Goal: Complete application form

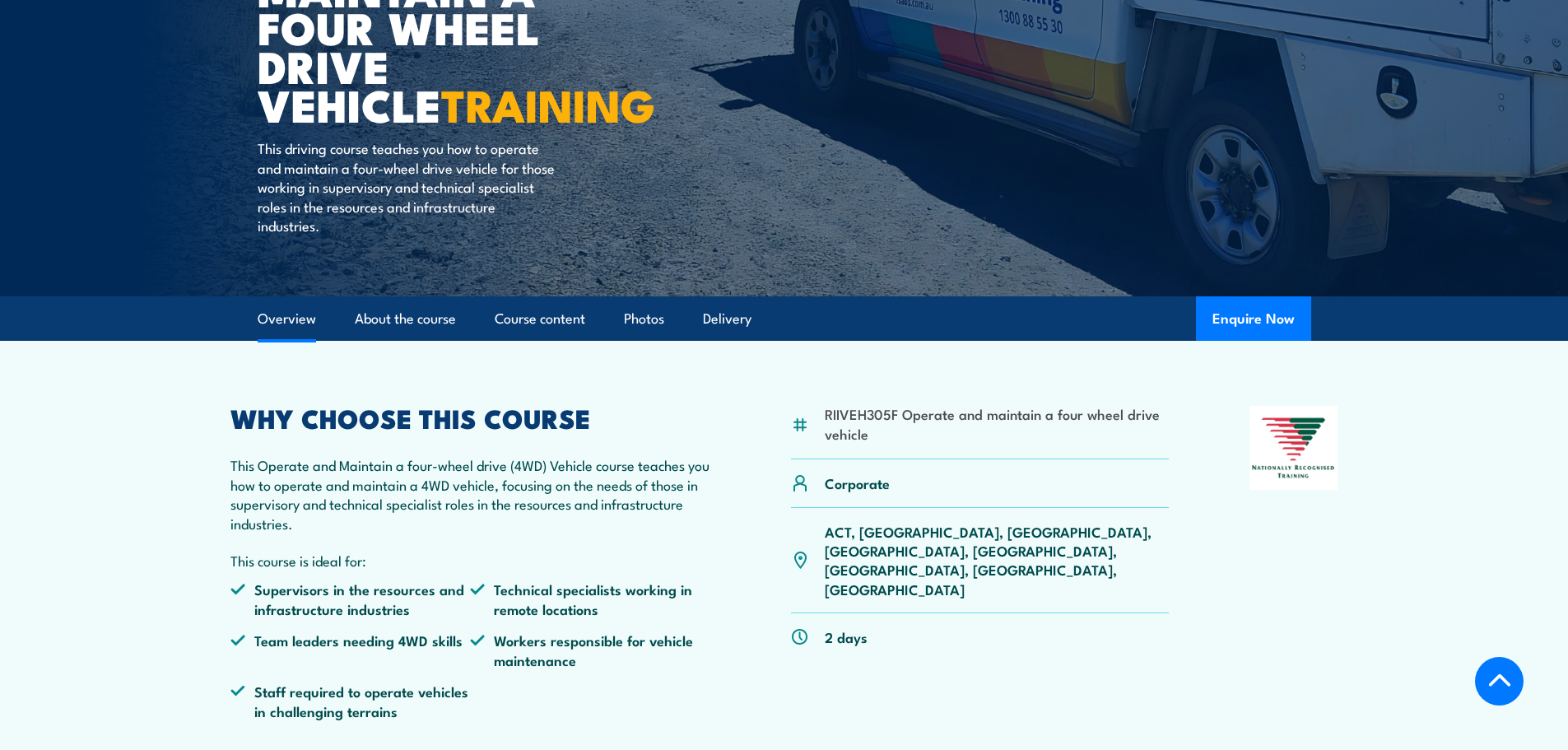
scroll to position [412, 0]
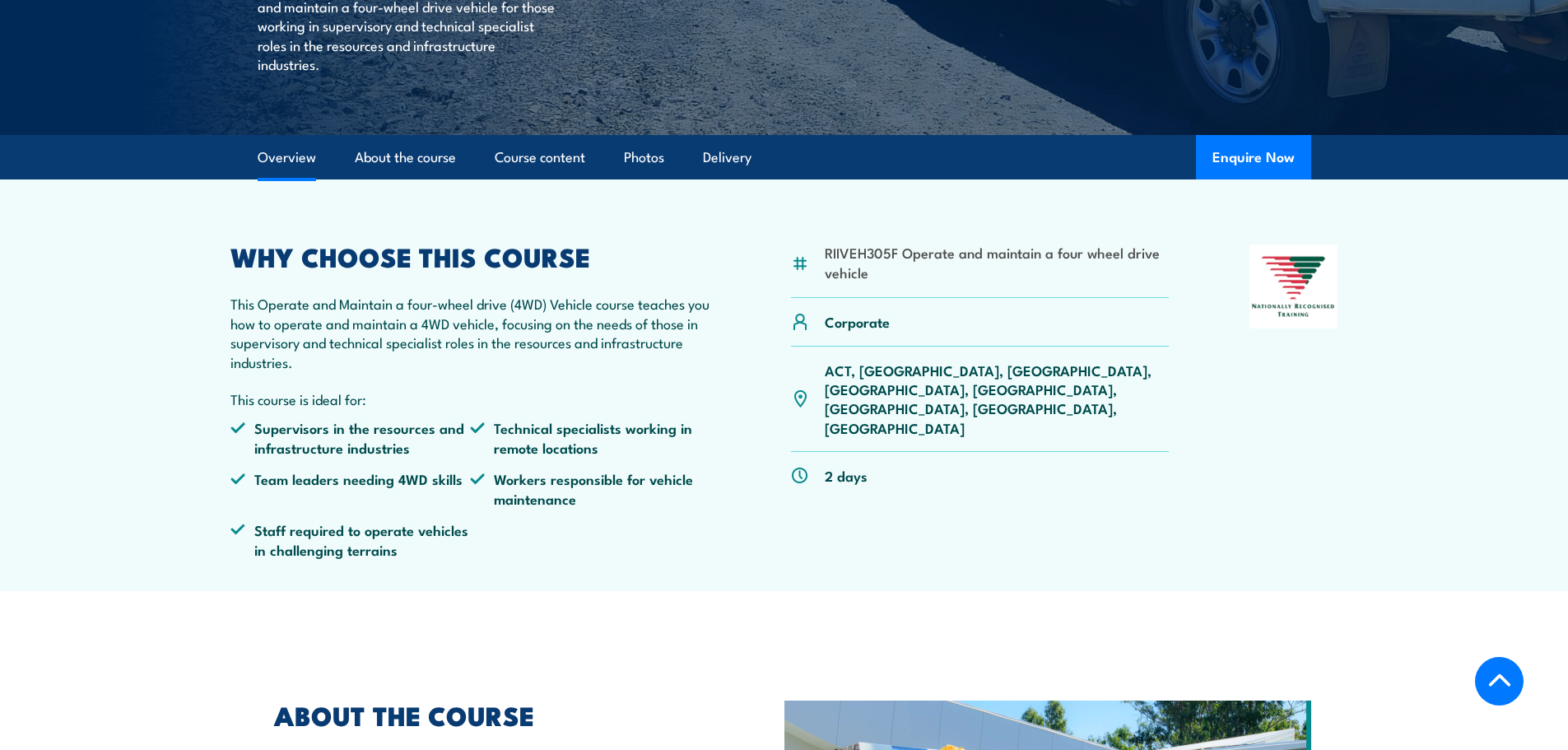
click at [1027, 372] on p "ACT, [GEOGRAPHIC_DATA], [GEOGRAPHIC_DATA], [GEOGRAPHIC_DATA], [GEOGRAPHIC_DATA]…" at bounding box center [997, 400] width 345 height 78
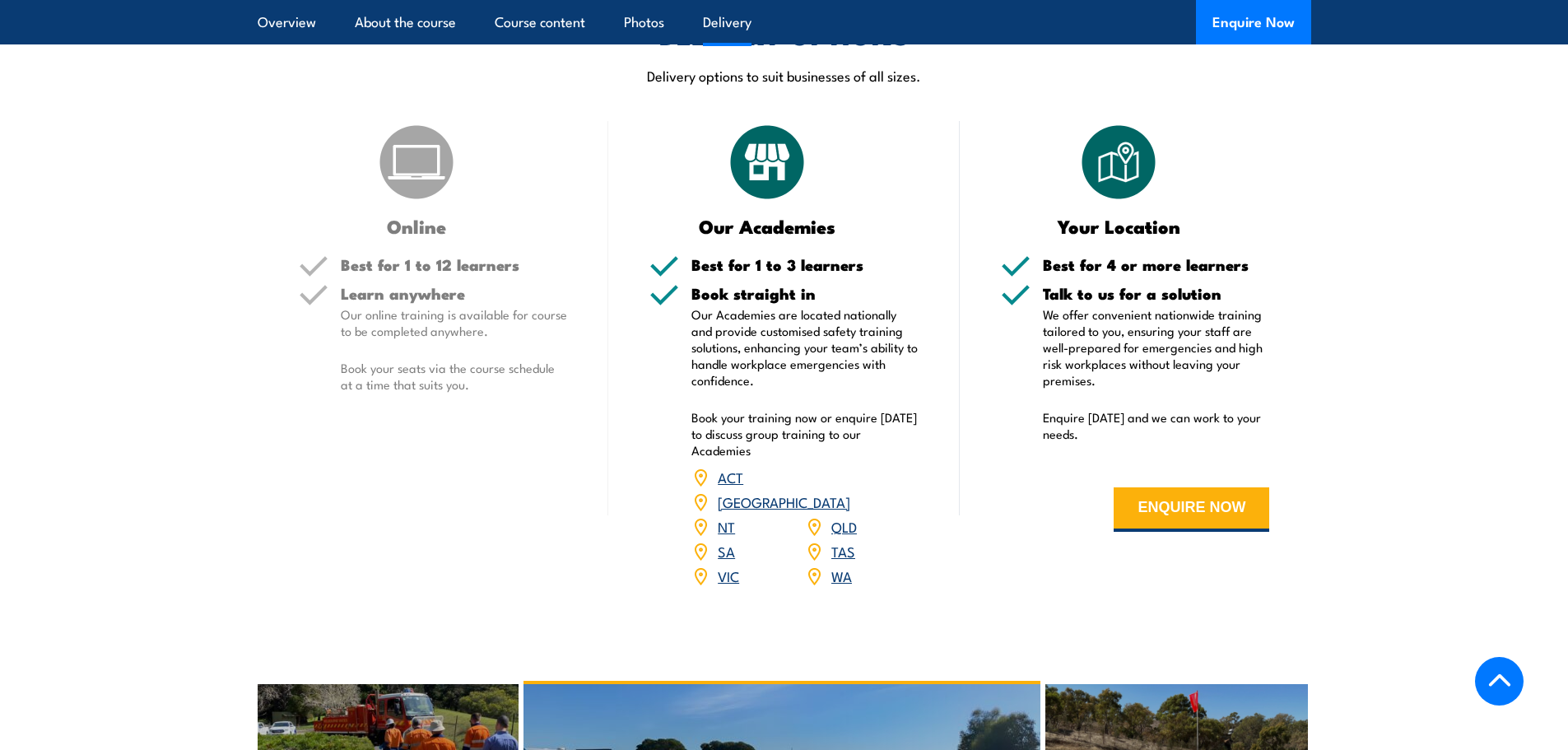
scroll to position [1977, 0]
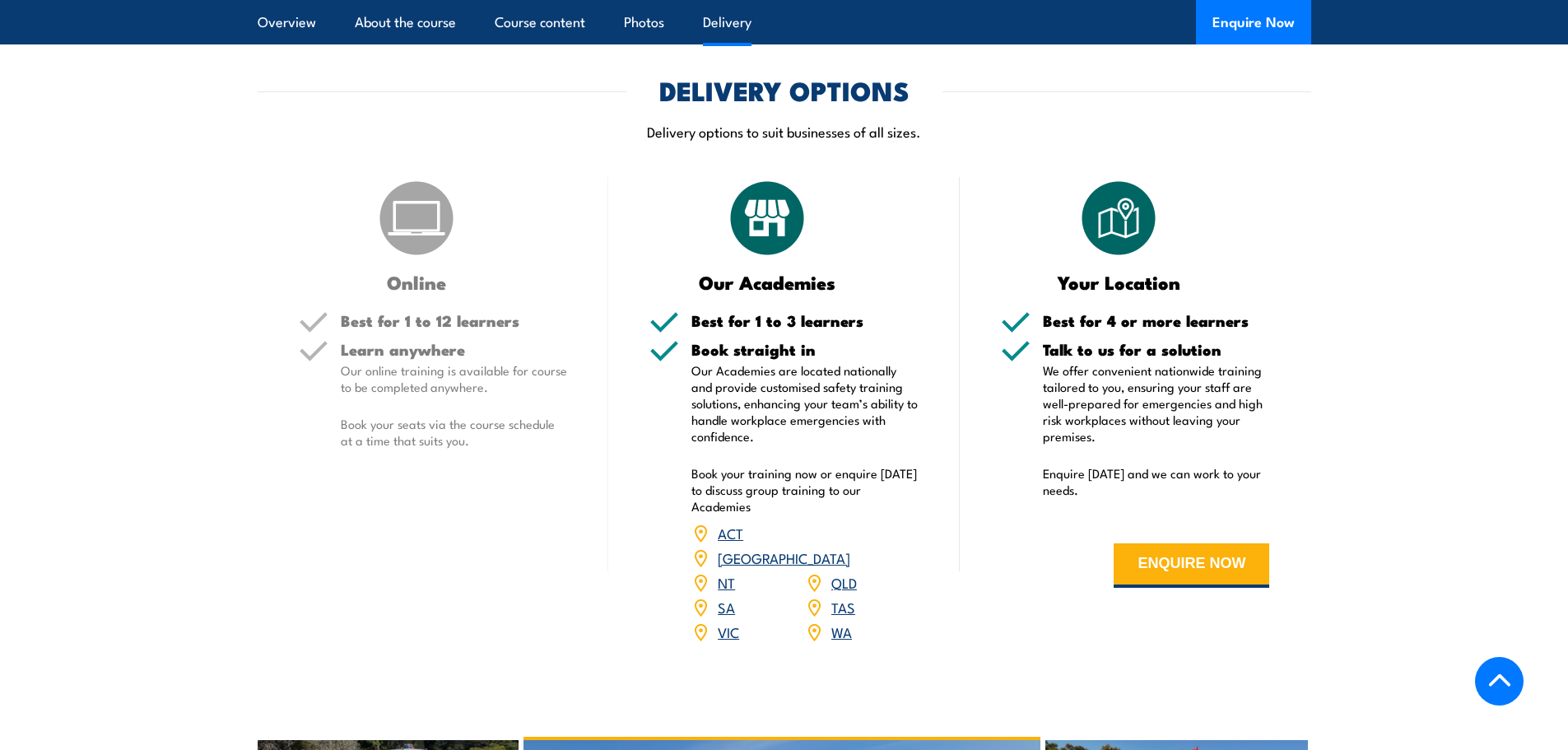
click at [730, 622] on link "VIC" at bounding box center [729, 631] width 22 height 20
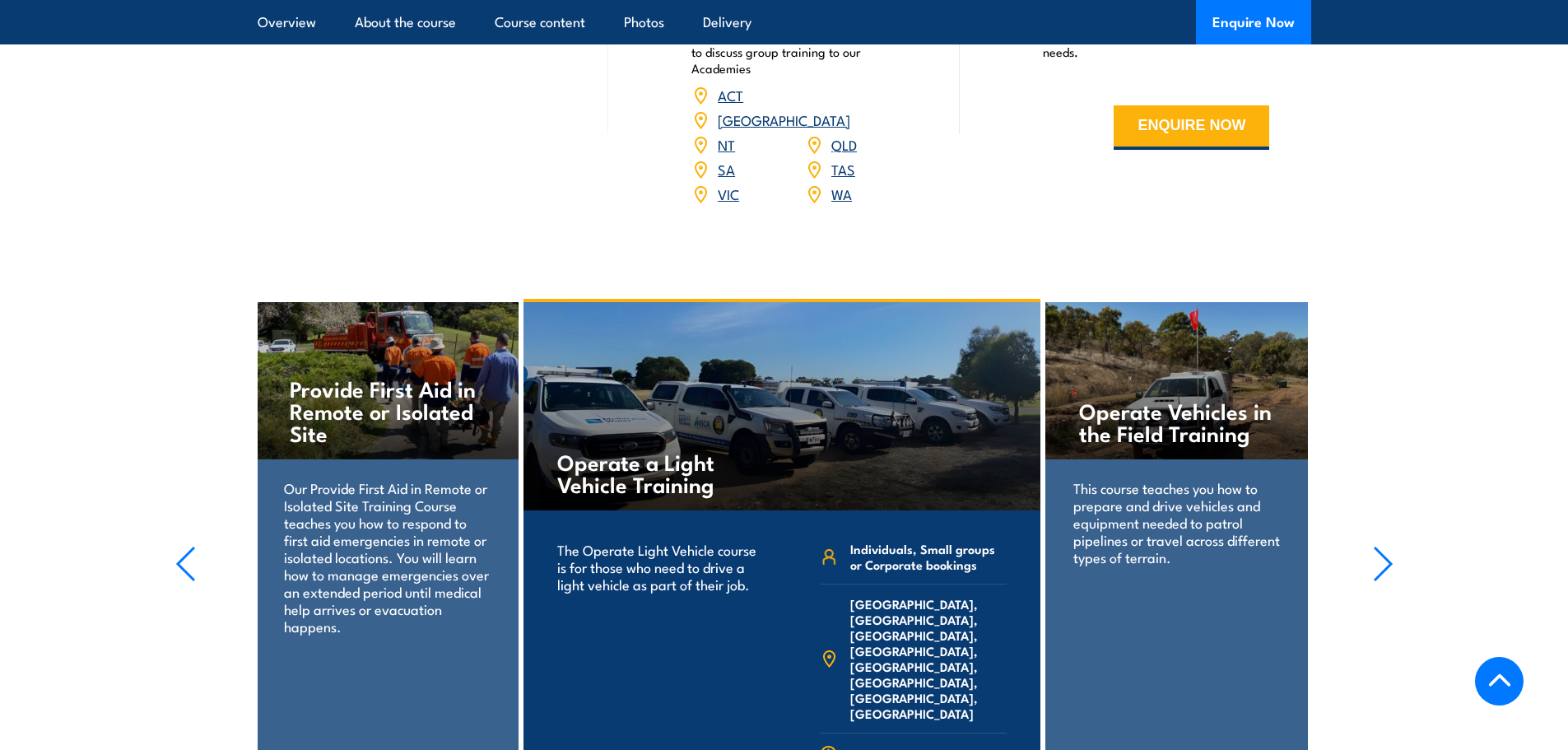
scroll to position [2131, 0]
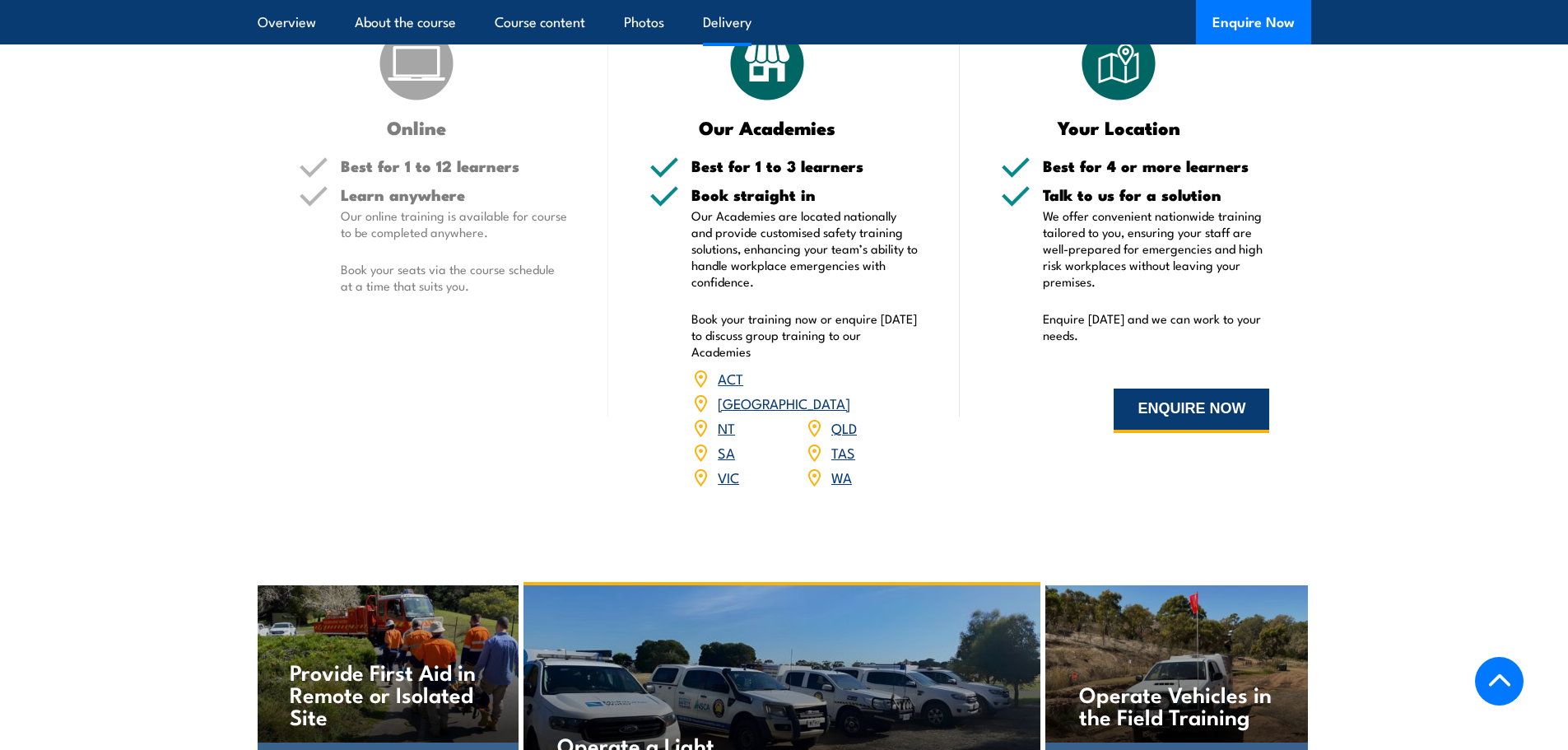
click at [1179, 417] on button "ENQUIRE NOW" at bounding box center [1192, 411] width 156 height 44
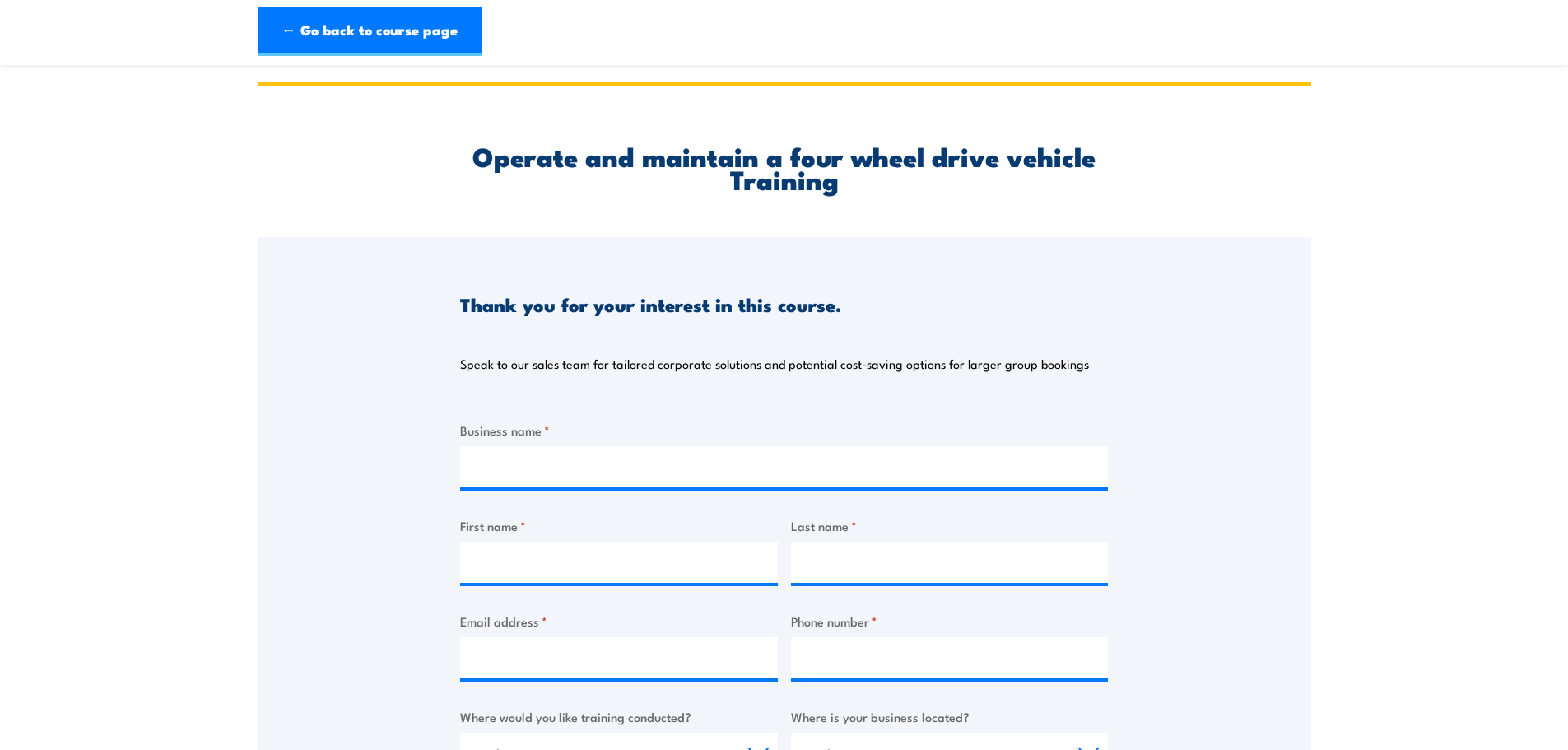
scroll to position [82, 0]
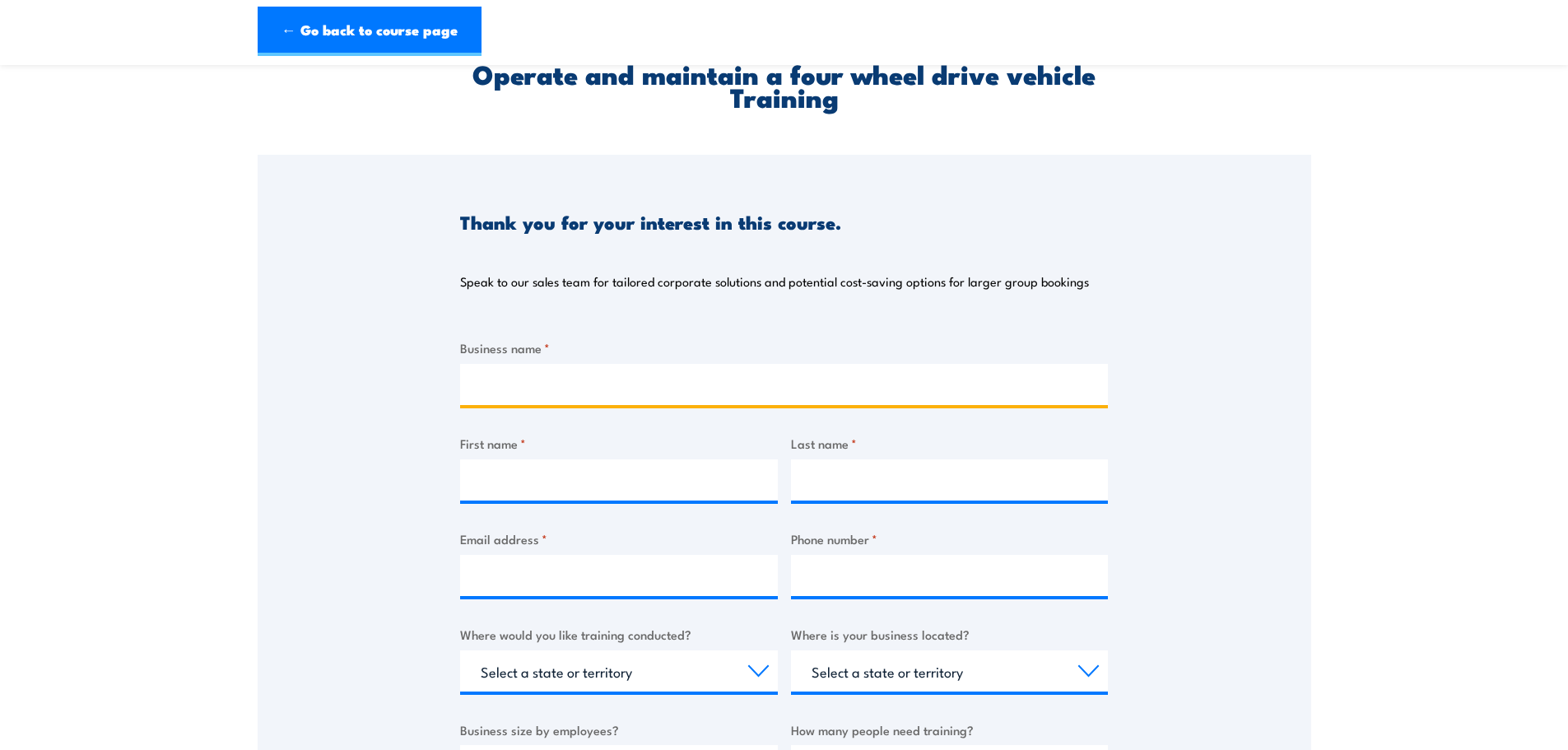
click at [697, 377] on input "Business name *" at bounding box center [784, 384] width 647 height 42
type input "Genus Infrastructure"
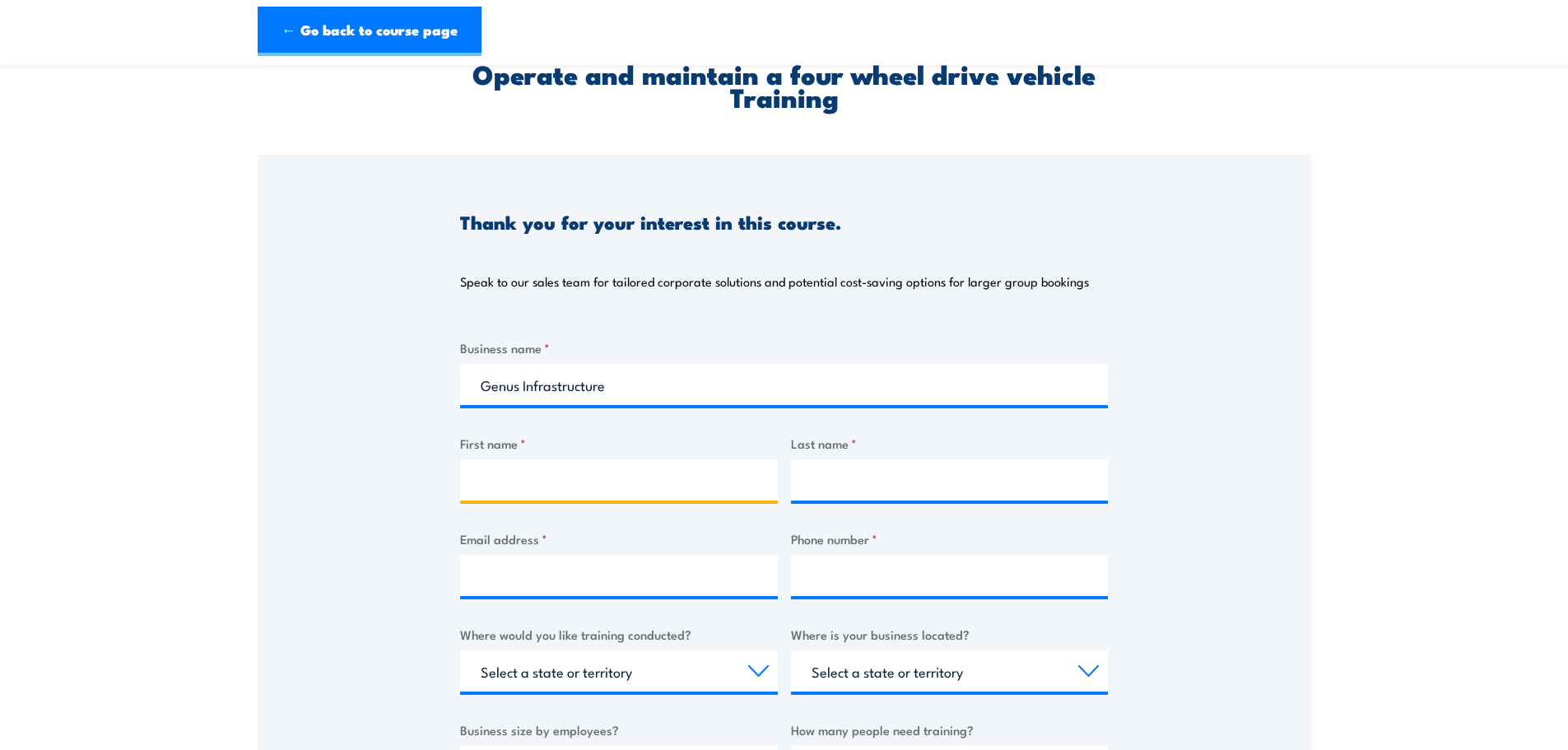
click at [656, 479] on input "First name *" at bounding box center [619, 480] width 317 height 42
type input "Mykia"
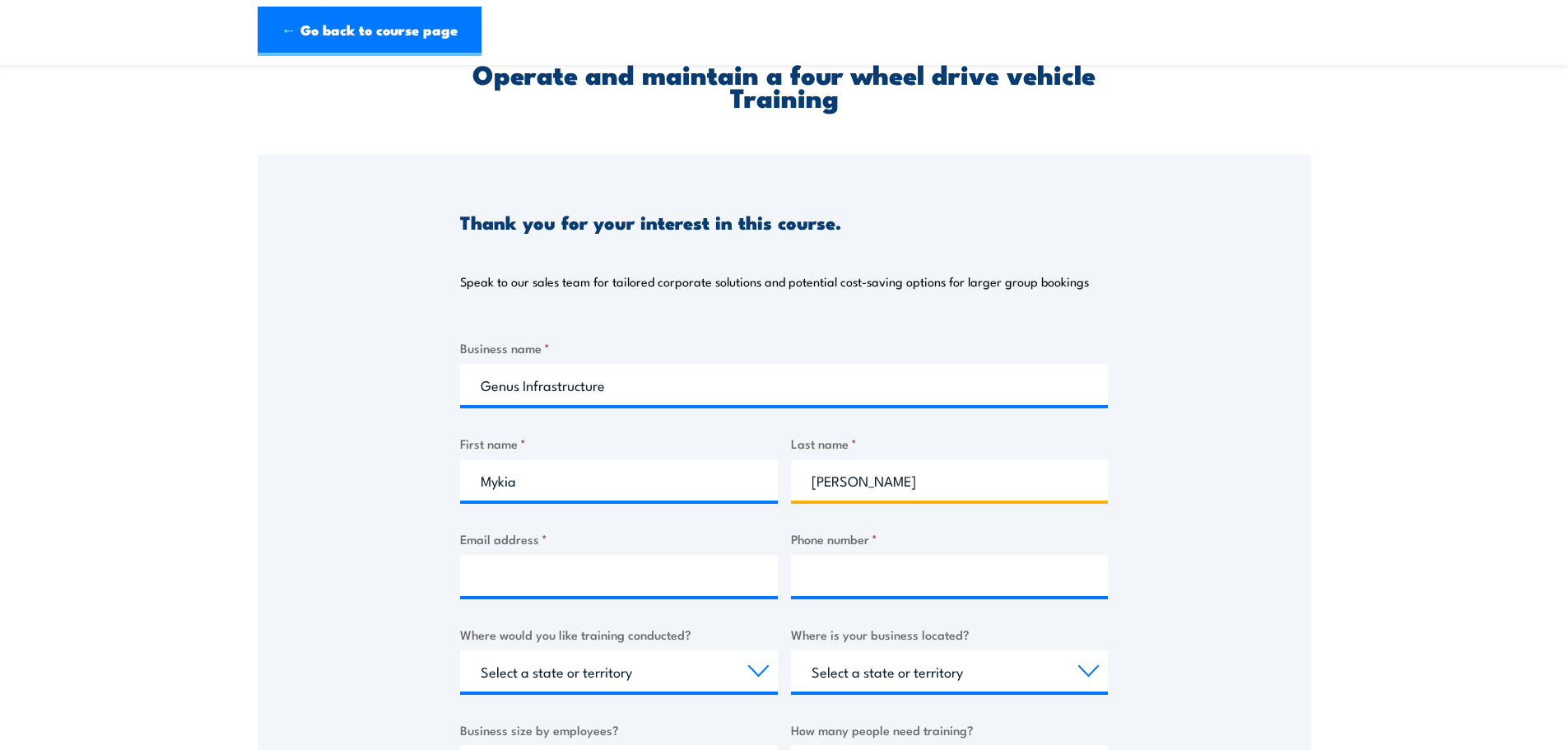
type input "[PERSON_NAME]"
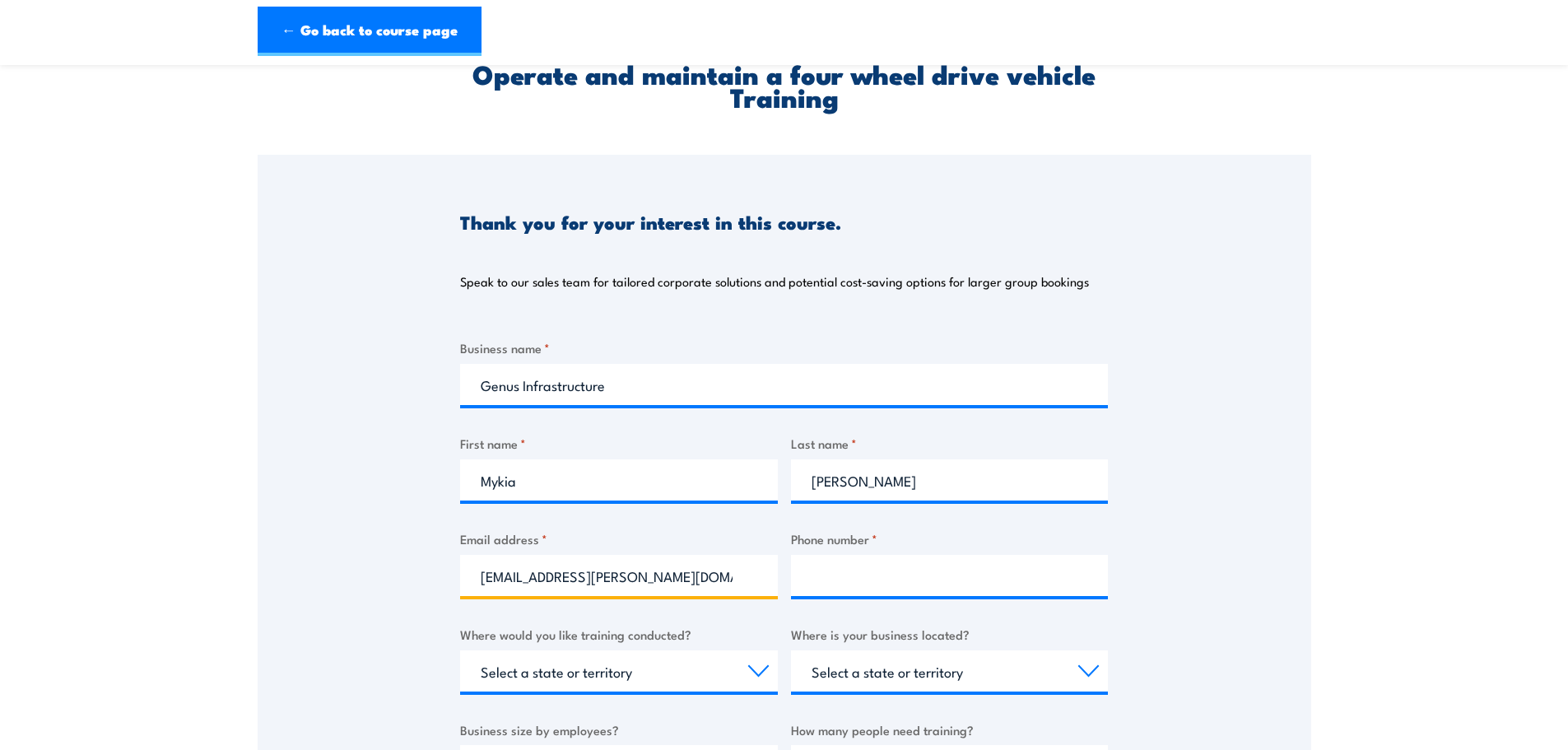
type input "[EMAIL_ADDRESS][PERSON_NAME][DOMAIN_NAME]"
type input "0460887839"
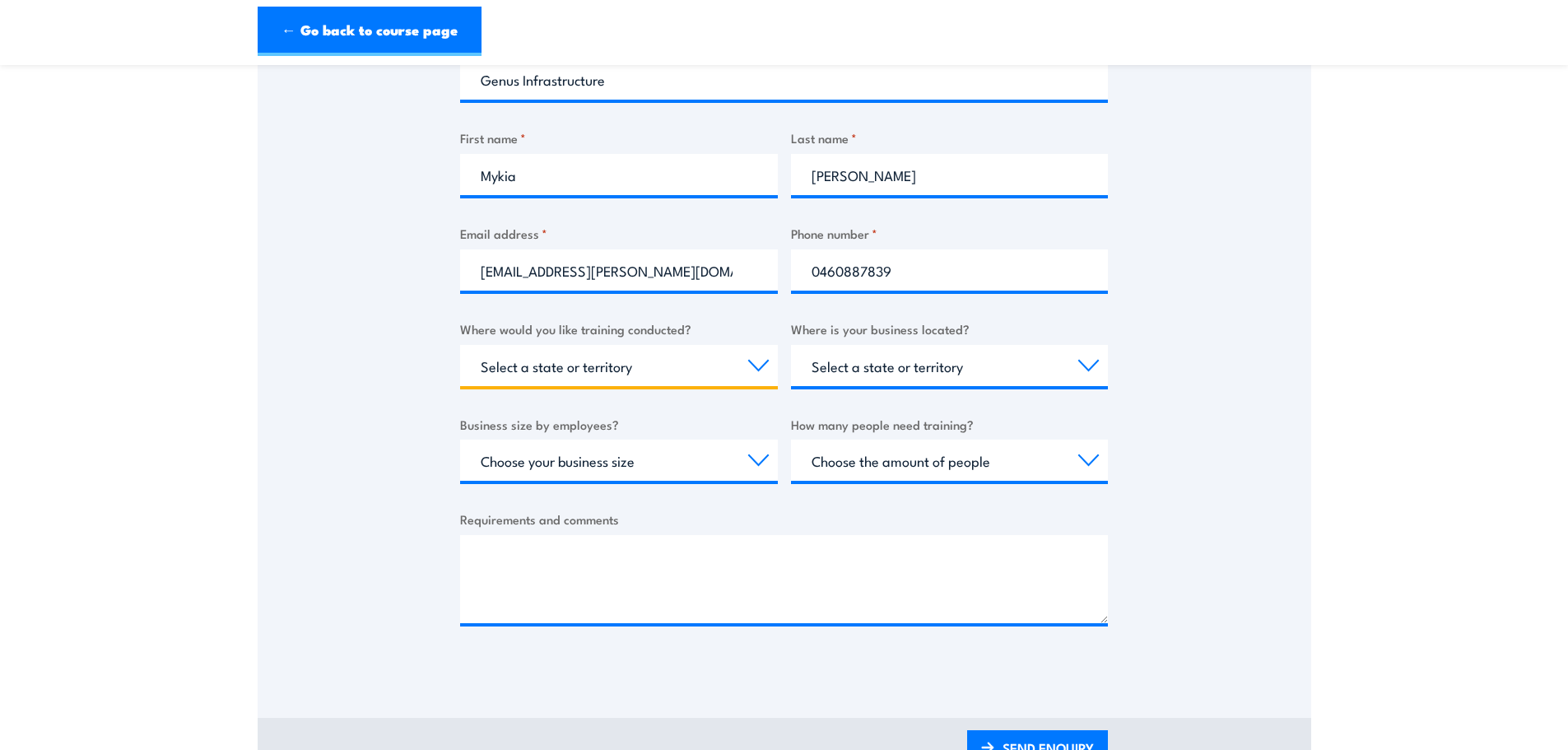
scroll to position [412, 0]
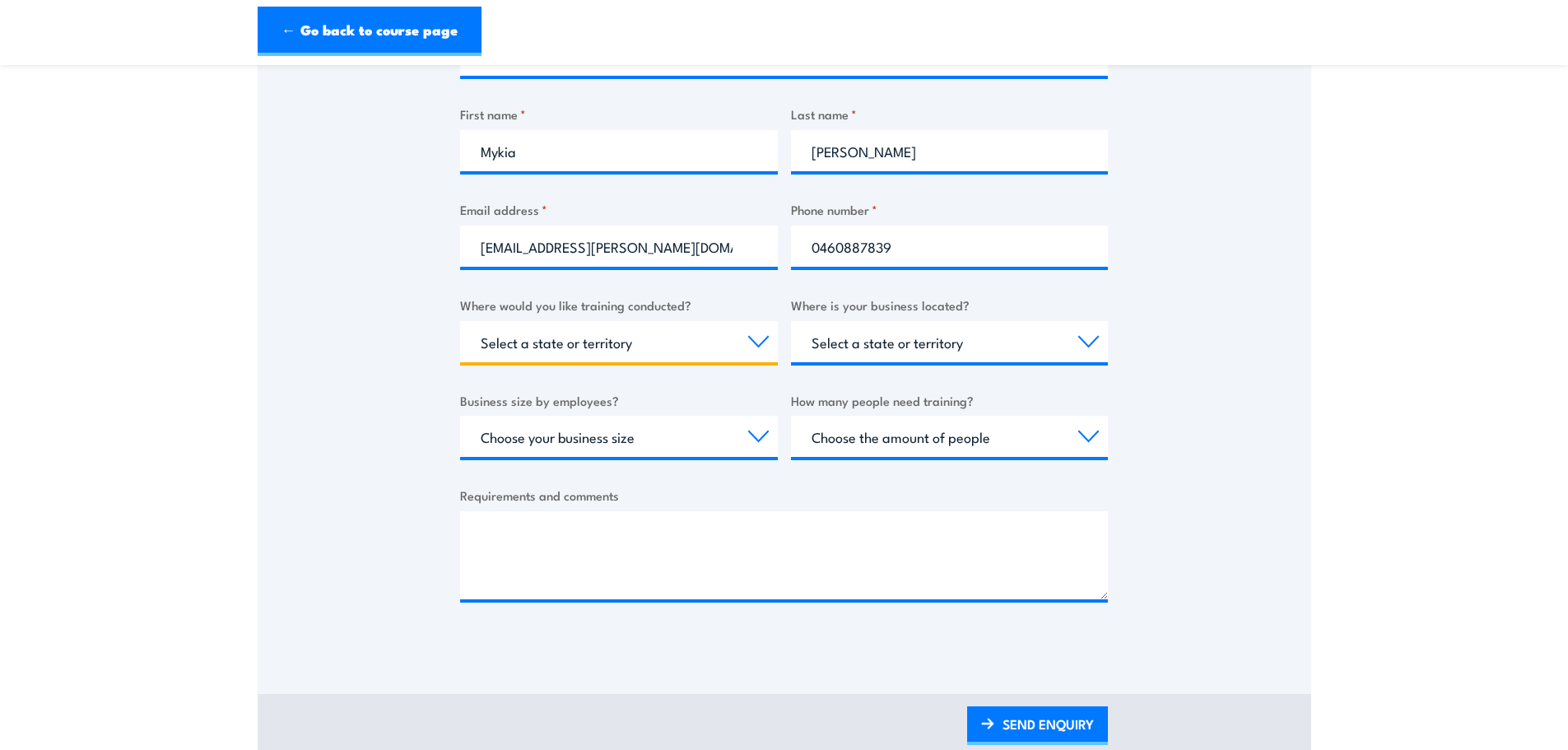
click at [730, 347] on select "Select a state or territory Nationally - multiple locations [GEOGRAPHIC_DATA] […" at bounding box center [619, 342] width 317 height 42
select select "VIC"
click at [460, 321] on select "Select a state or territory Nationally - multiple locations [GEOGRAPHIC_DATA] […" at bounding box center [619, 342] width 317 height 42
click at [957, 343] on select "Select a state or territory [GEOGRAPHIC_DATA] [GEOGRAPHIC_DATA] [GEOGRAPHIC_DAT…" at bounding box center [949, 342] width 317 height 42
click at [704, 339] on select "Select a state or territory Nationally - multiple locations [GEOGRAPHIC_DATA] […" at bounding box center [619, 342] width 317 height 42
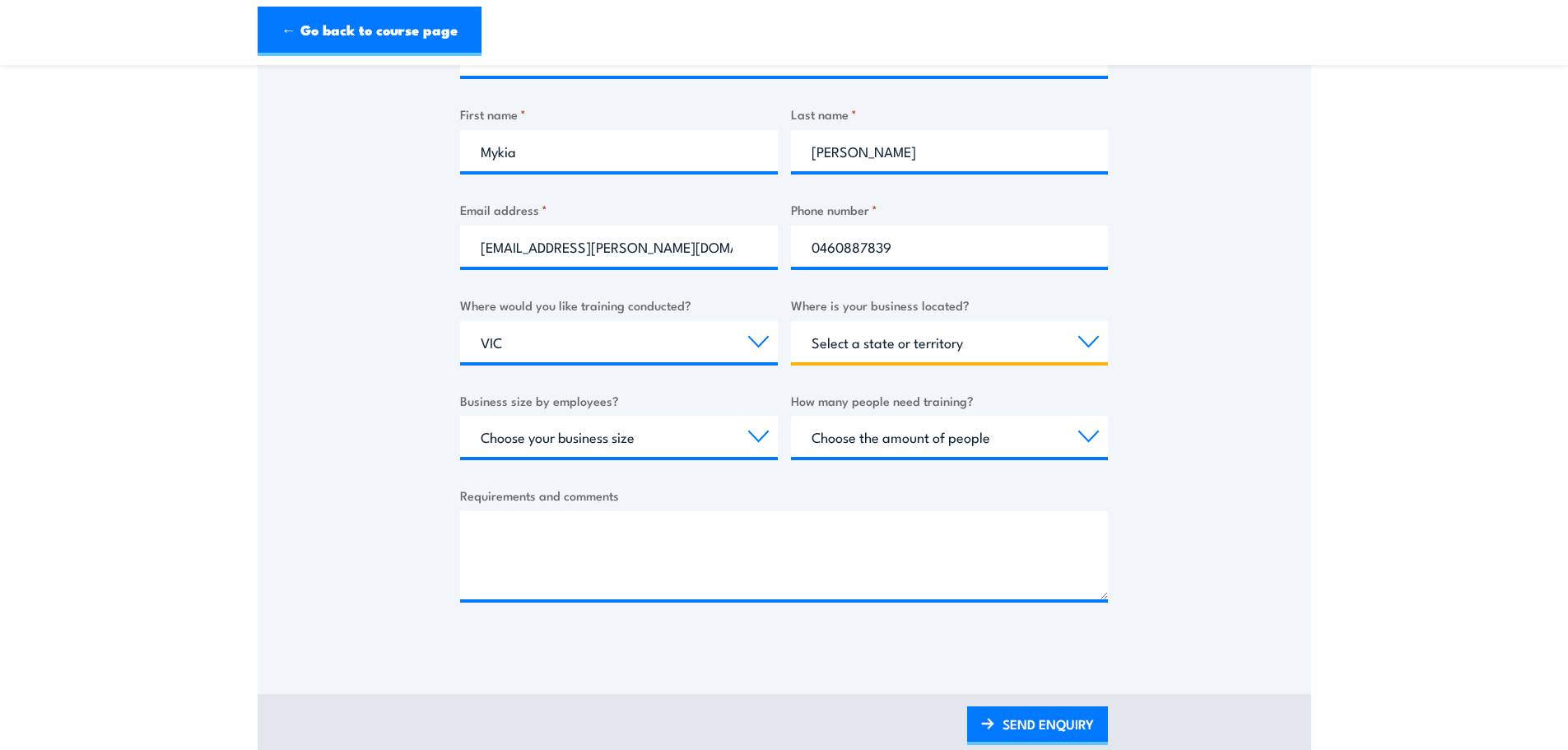
click at [1068, 340] on select "Select a state or territory [GEOGRAPHIC_DATA] [GEOGRAPHIC_DATA] [GEOGRAPHIC_DAT…" at bounding box center [949, 342] width 317 height 42
select select "WA"
click at [791, 321] on select "Select a state or territory [GEOGRAPHIC_DATA] [GEOGRAPHIC_DATA] [GEOGRAPHIC_DAT…" at bounding box center [949, 342] width 317 height 42
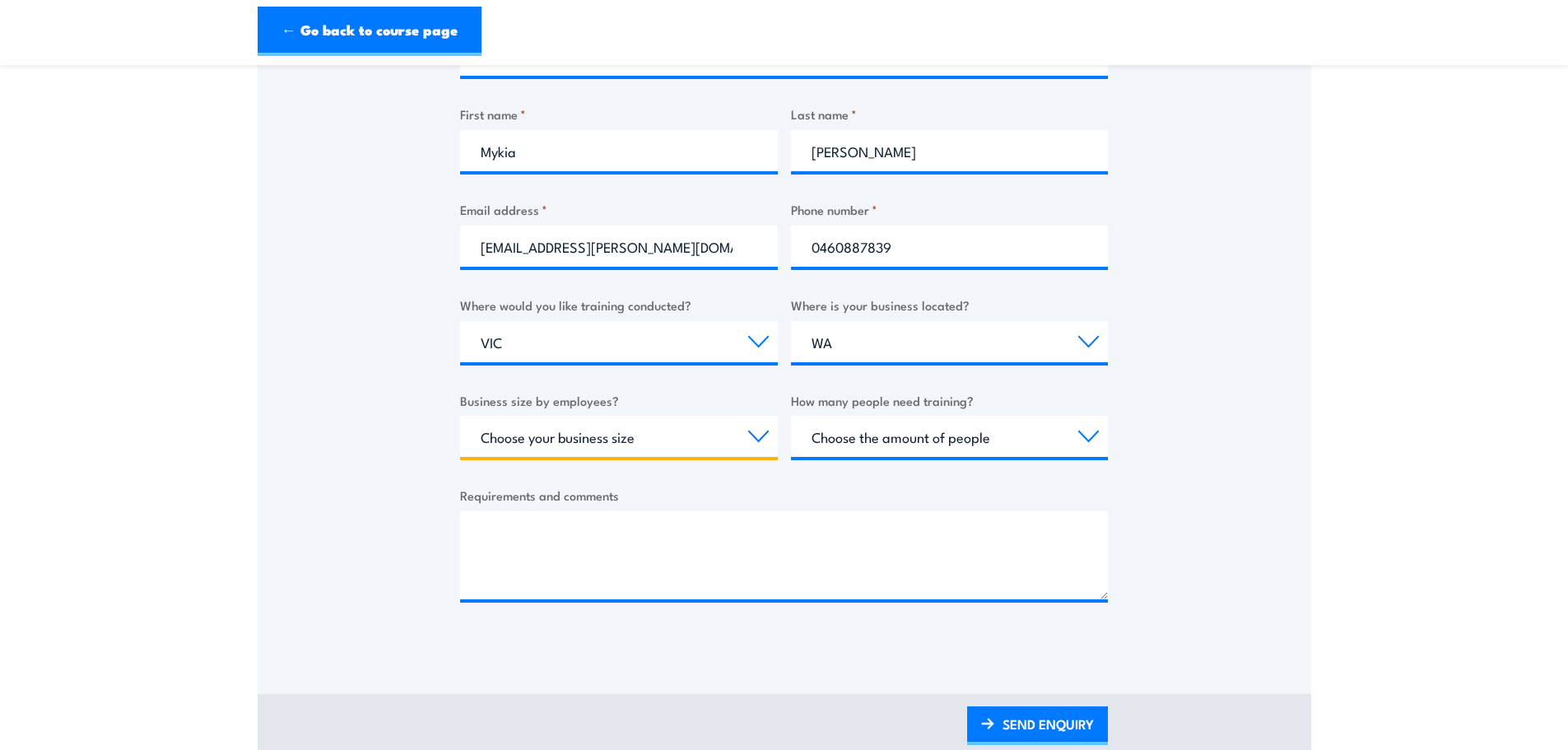
click at [734, 435] on select "Choose your business size 1 to 19 20 to 199 200+" at bounding box center [619, 437] width 317 height 42
select select "200+"
click at [460, 416] on select "Choose your business size 1 to 19 20 to 199 200+" at bounding box center [619, 437] width 317 height 42
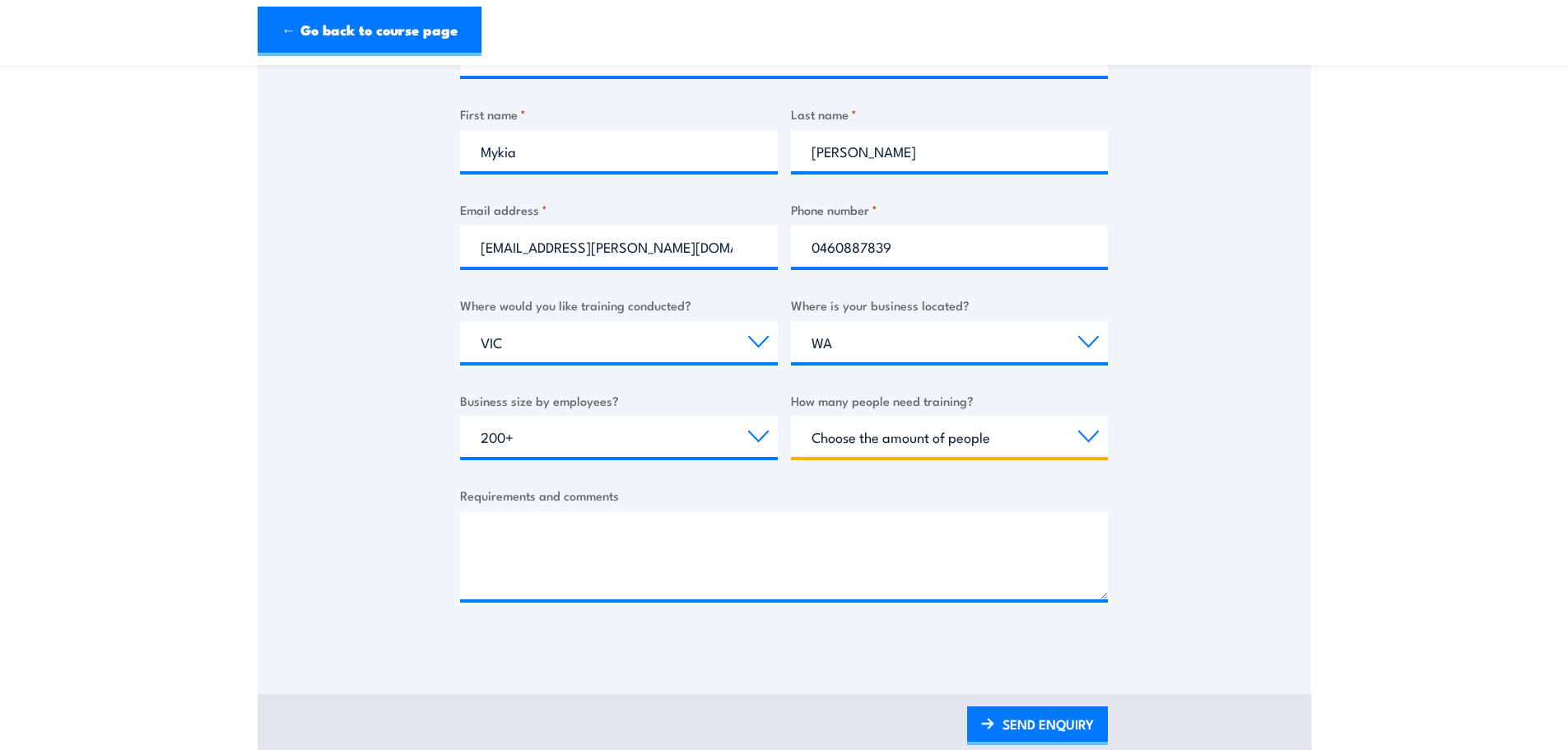
click at [1013, 441] on select "Choose the amount of people 1 to 4 5 to 19 20+" at bounding box center [949, 437] width 317 height 42
select select "1 to 4"
click at [791, 416] on select "Choose the amount of people 1 to 4 5 to 19 20+" at bounding box center [949, 437] width 317 height 42
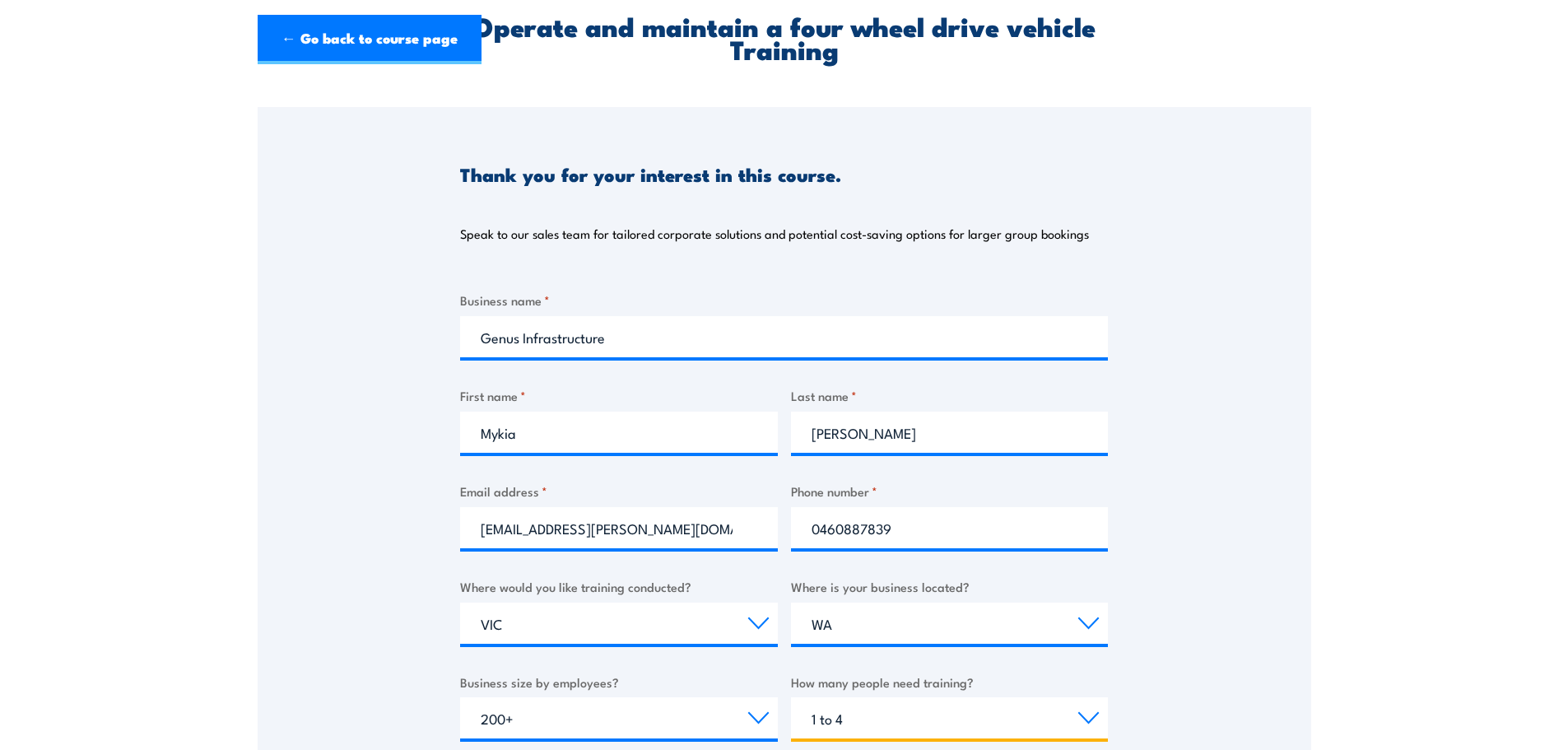
scroll to position [0, 0]
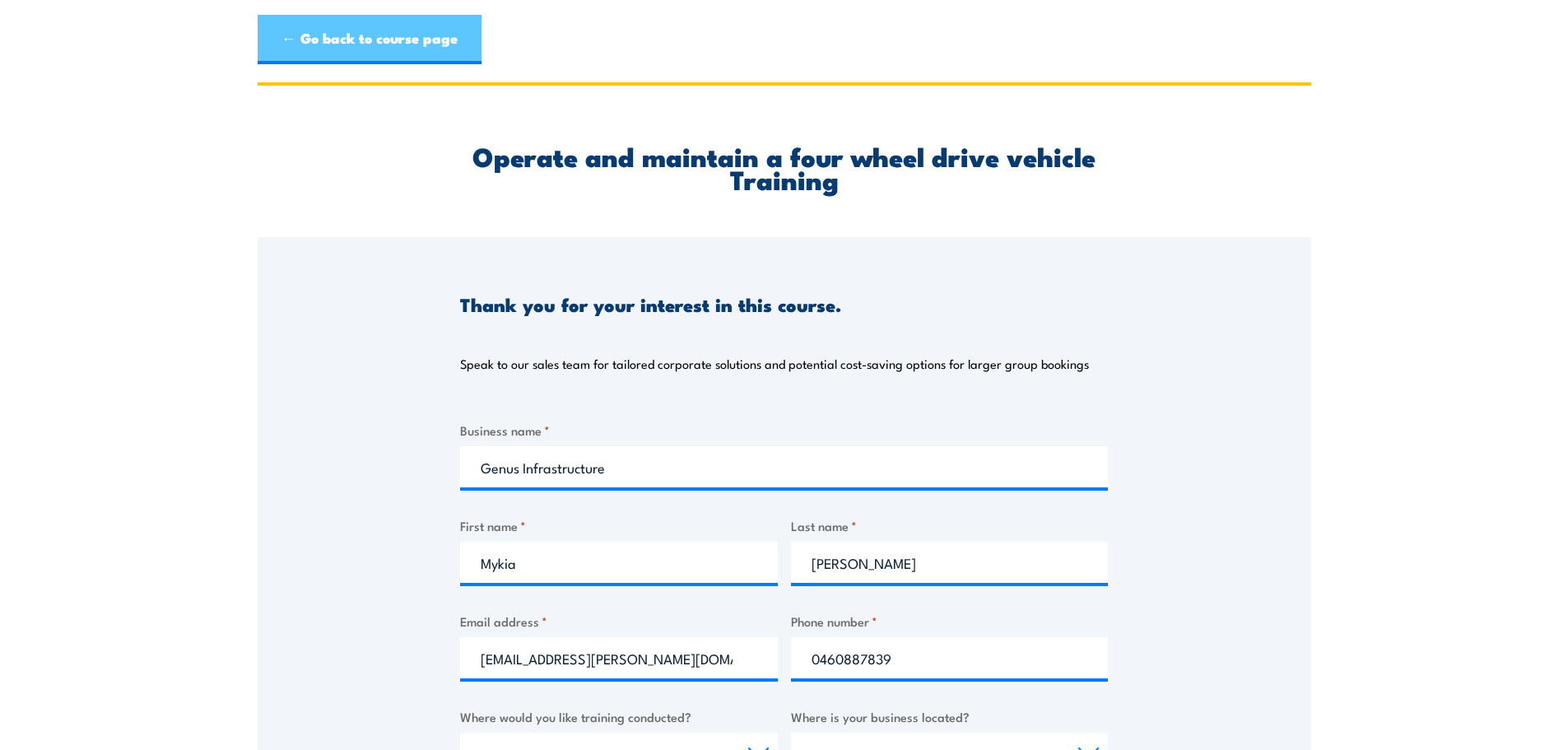
click at [366, 51] on link "← Go back to course page" at bounding box center [370, 39] width 224 height 50
